Goal: Find specific page/section: Find specific page/section

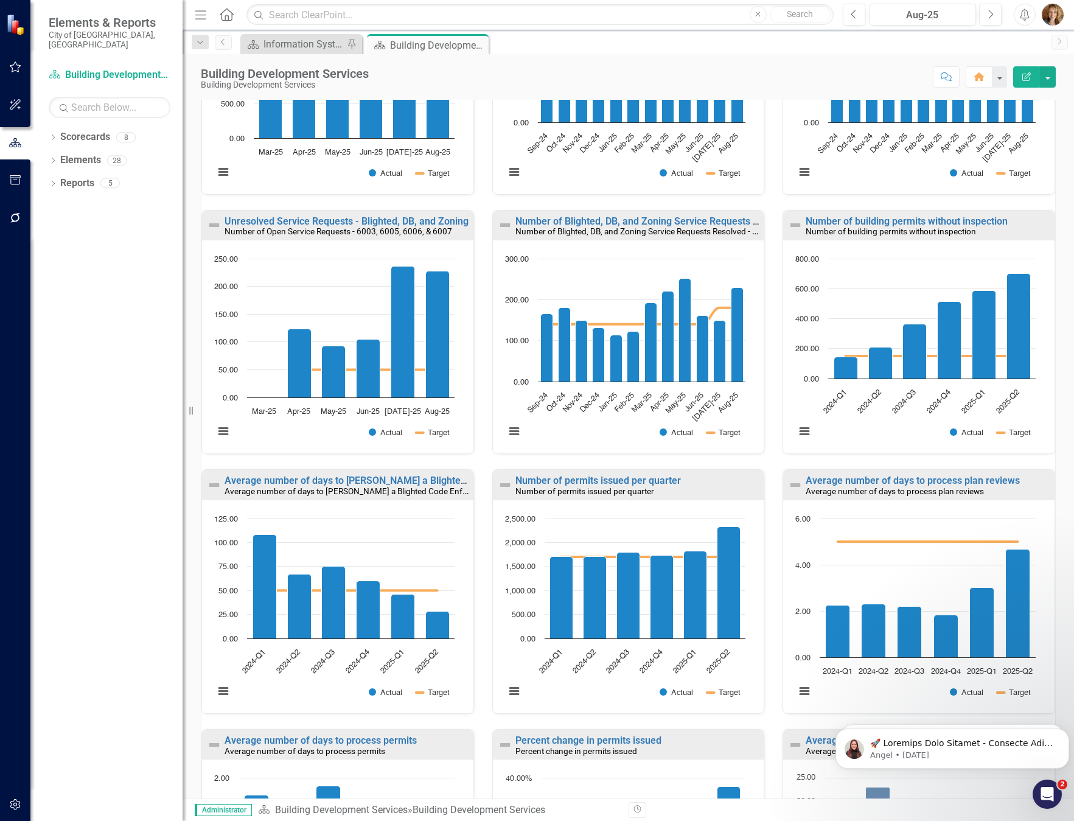
scroll to position [369, 0]
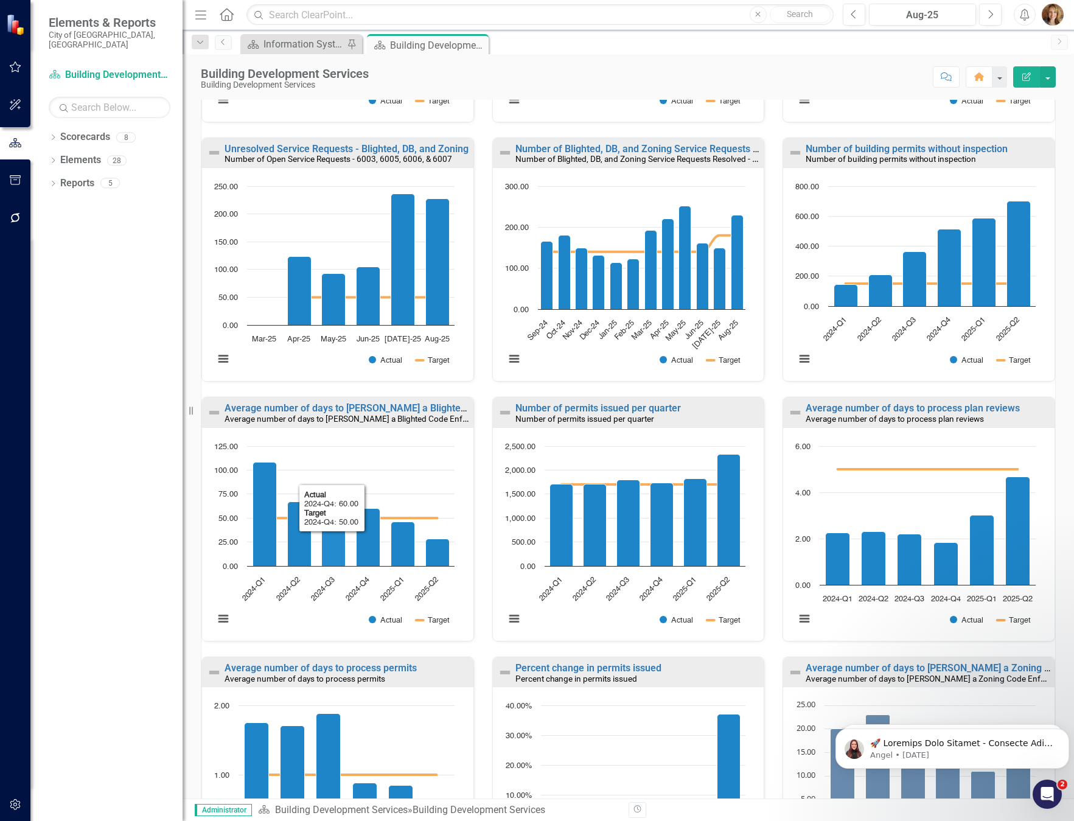
click at [366, 416] on small "Average number of days to [PERSON_NAME] a Blighted Code Enforcement Case" at bounding box center [371, 419] width 293 height 12
click at [367, 408] on link "Average number of days to [PERSON_NAME] a Blighted Code Enforcement Case" at bounding box center [400, 408] width 350 height 12
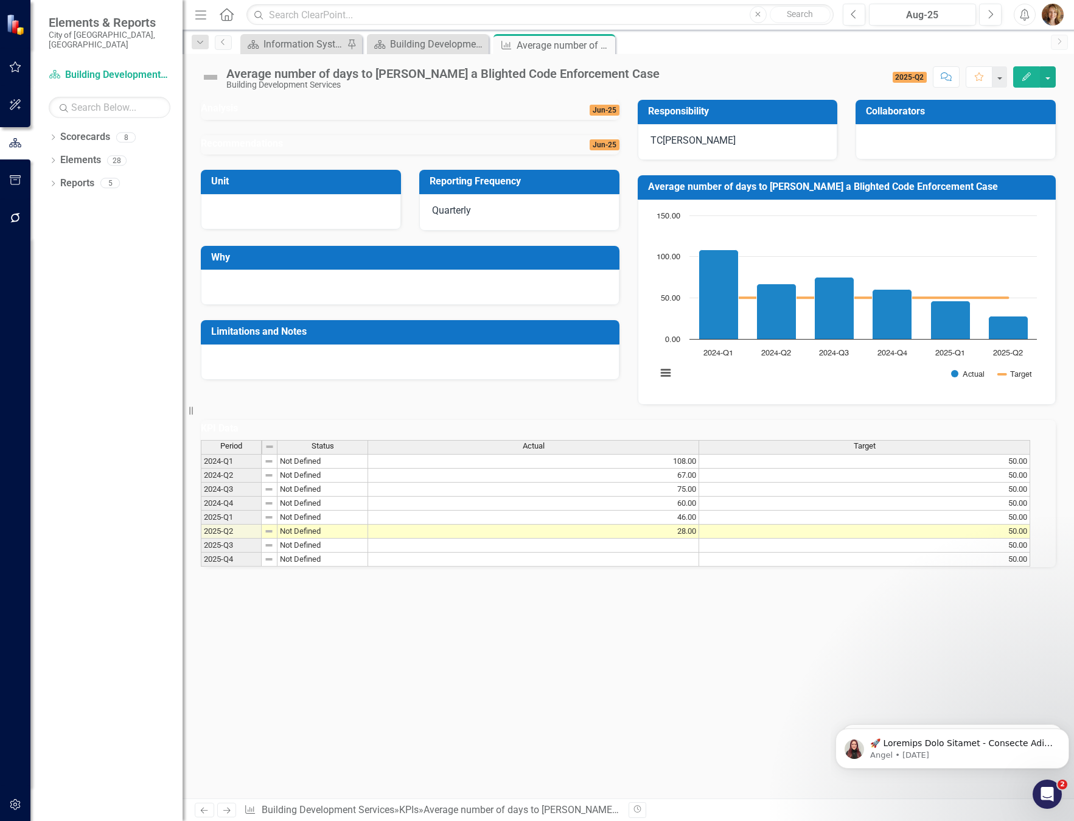
click at [776, 718] on div "Analysis Jun-25 Recommendations Jun-25 Unit Reporting Frequency Quarterly Why L…" at bounding box center [628, 449] width 891 height 699
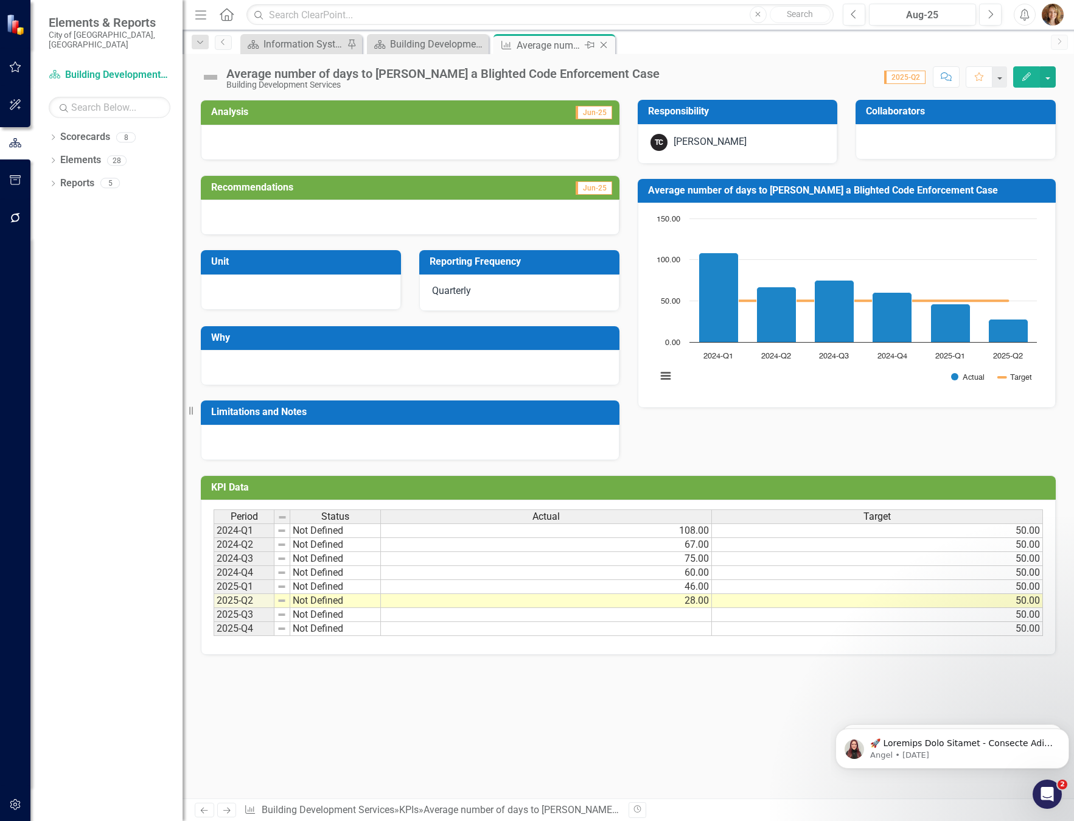
click at [559, 44] on div "Average number of days to [PERSON_NAME] a Blighted Code Enforcement Case" at bounding box center [549, 45] width 65 height 15
click at [434, 27] on div "Menu Home Search Close Search Previous Aug-25 Next Alerts User Edit Profile Dis…" at bounding box center [628, 15] width 891 height 30
click at [429, 43] on div "Building Development Services" at bounding box center [430, 44] width 80 height 15
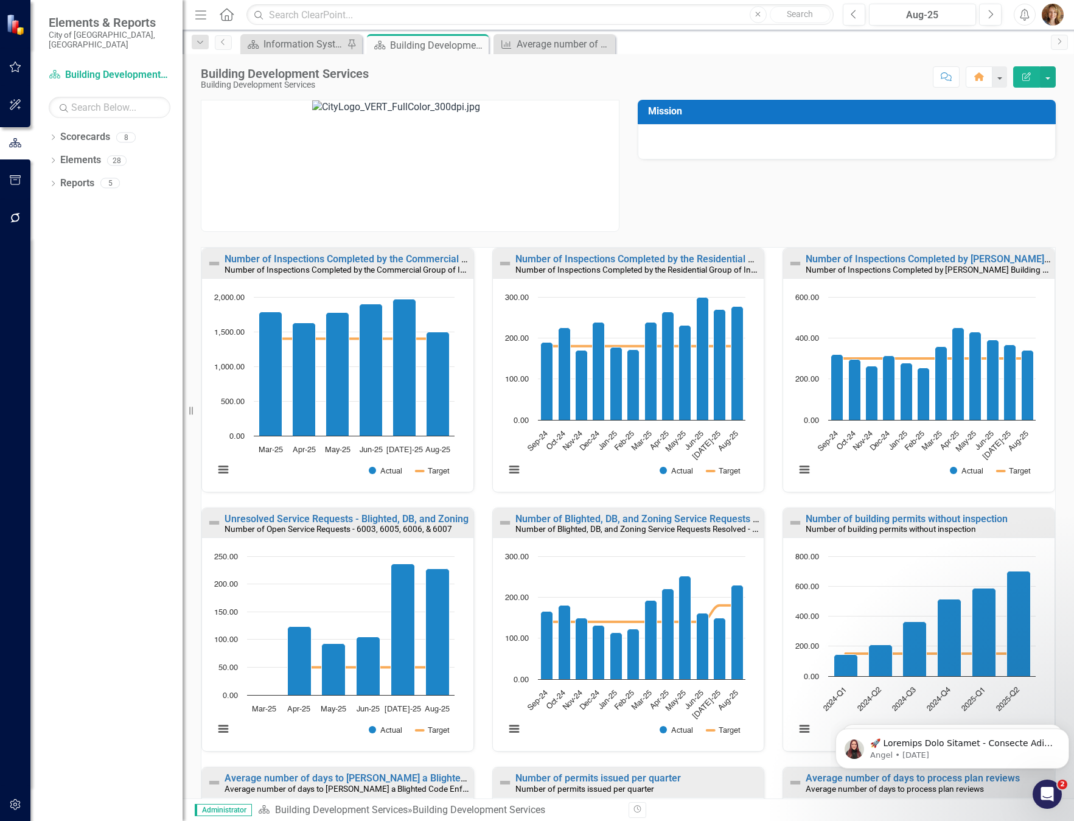
scroll to position [1, 0]
click at [374, 779] on link "Average number of days to [PERSON_NAME] a Blighted Code Enforcement Case" at bounding box center [400, 778] width 350 height 12
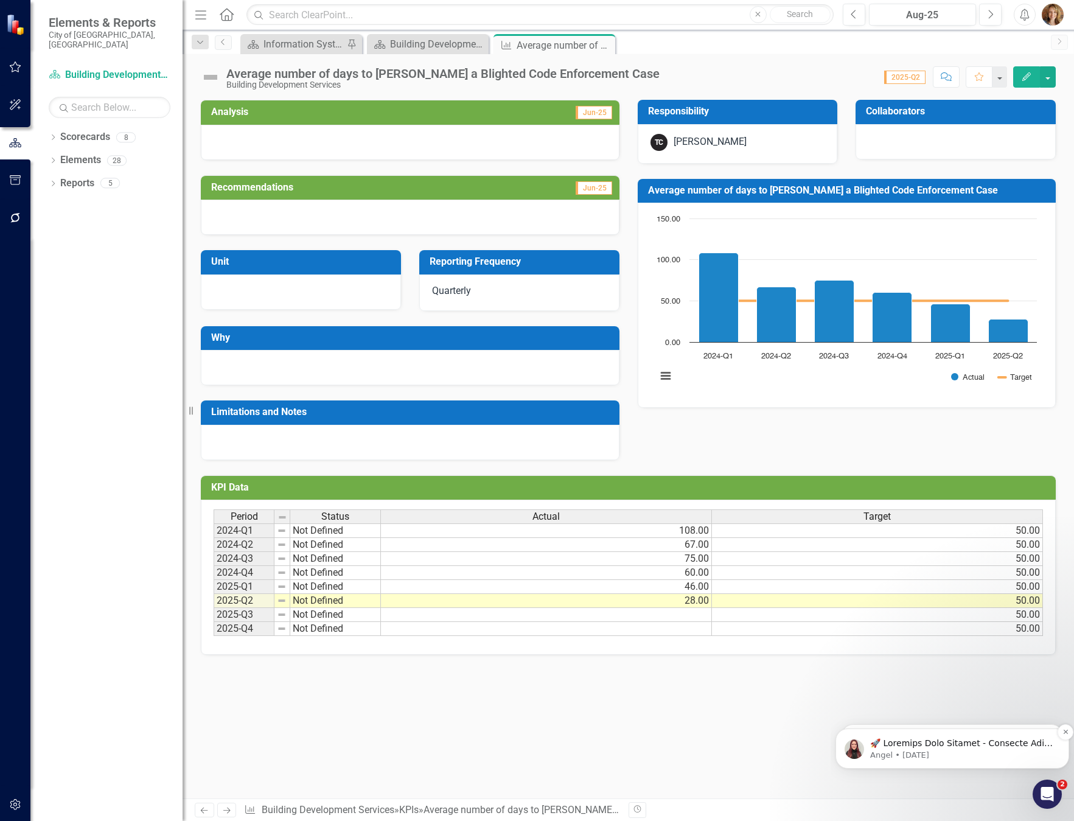
click at [949, 742] on p "Notification stack" at bounding box center [962, 743] width 184 height 12
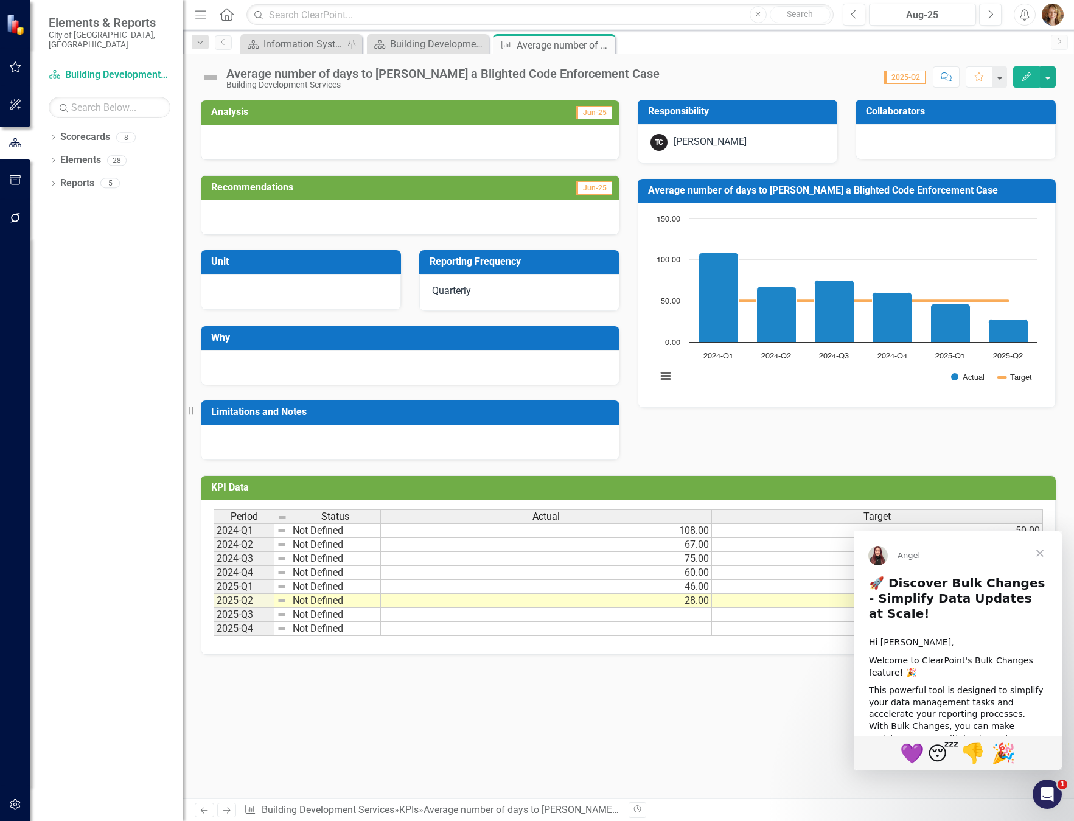
click at [537, 725] on div "Analysis Jun-25 Recommendations Jun-25 Unit Reporting Frequency Quarterly Why L…" at bounding box center [628, 449] width 891 height 699
